Goal: Task Accomplishment & Management: Manage account settings

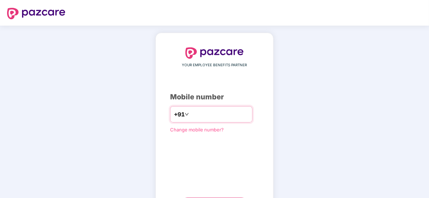
scroll to position [36, 0]
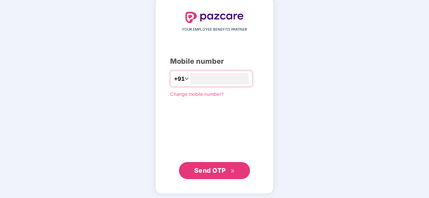
type input "**********"
click at [226, 173] on span "Send OTP" at bounding box center [214, 170] width 41 height 10
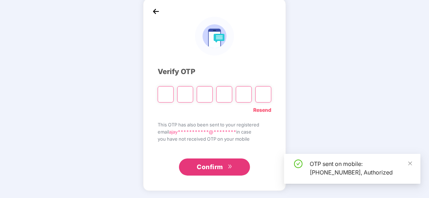
scroll to position [34, 0]
click at [409, 164] on icon "close" at bounding box center [411, 163] width 4 height 4
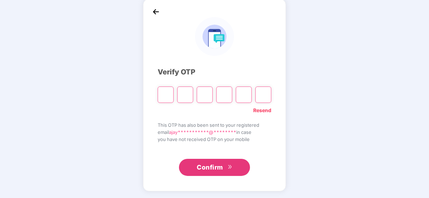
click at [165, 97] on input "Please enter verification code. Digit 1" at bounding box center [166, 94] width 16 height 16
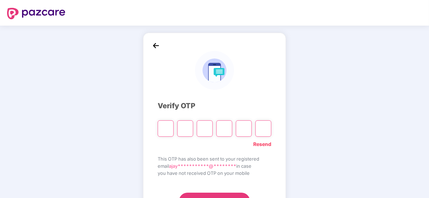
click at [171, 127] on input "Please enter verification code. Digit 1" at bounding box center [166, 128] width 16 height 16
type input "*"
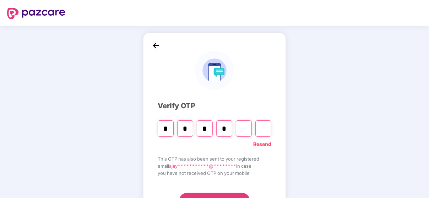
type input "*"
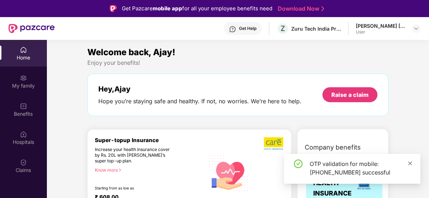
click at [411, 162] on icon "close" at bounding box center [411, 163] width 4 height 4
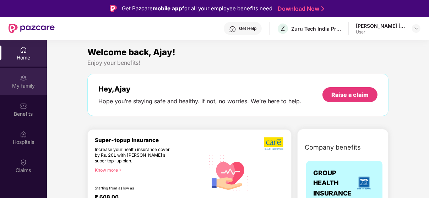
click at [30, 85] on div "My family" at bounding box center [23, 85] width 47 height 7
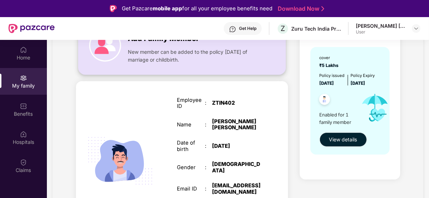
scroll to position [104, 0]
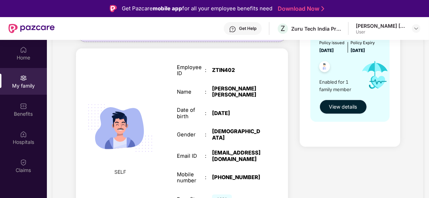
click at [338, 104] on span "View details" at bounding box center [343, 107] width 28 height 8
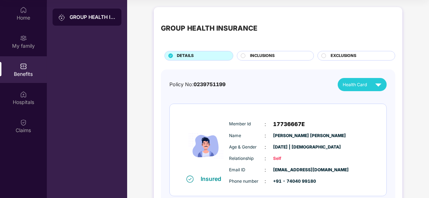
scroll to position [4, 0]
